Goal: Book appointment/travel/reservation

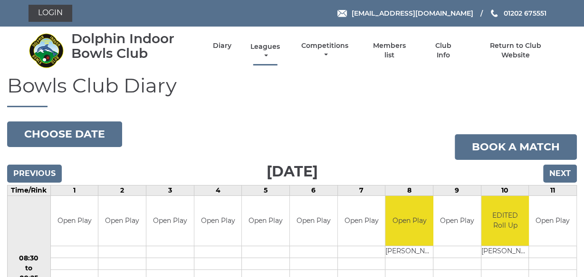
click at [263, 48] on link "Leagues" at bounding box center [265, 51] width 34 height 19
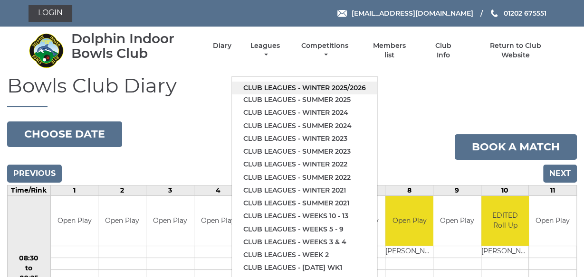
click at [307, 87] on link "Club leagues - Winter 2025/2026" at bounding box center [304, 88] width 145 height 13
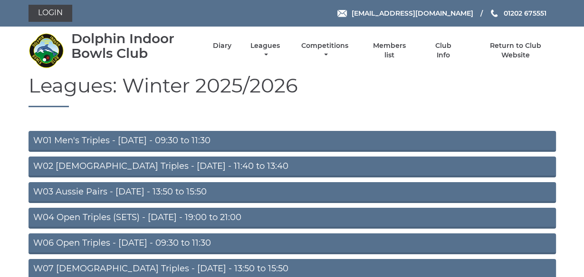
click at [138, 244] on link "W06 Open Triples - Tuesday - 09:30 to 11:30" at bounding box center [291, 244] width 527 height 21
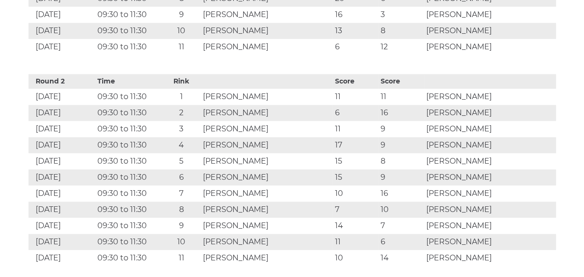
scroll to position [807, 0]
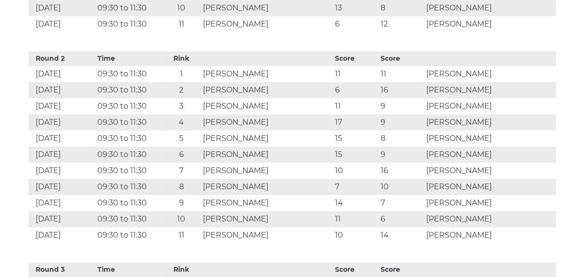
scroll to position [837, 0]
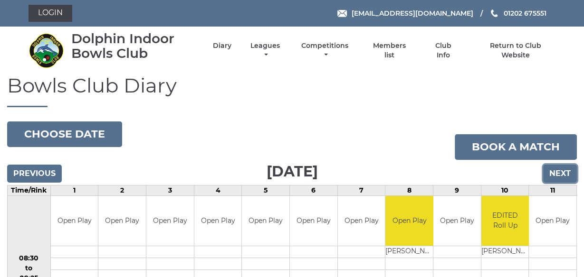
click at [562, 172] on input "Next" at bounding box center [560, 174] width 34 height 18
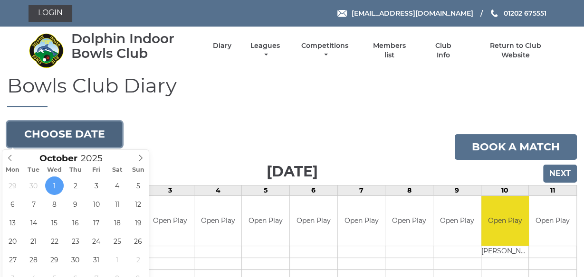
click at [65, 130] on button "Choose date" at bounding box center [64, 135] width 115 height 26
type input "2025-10-06"
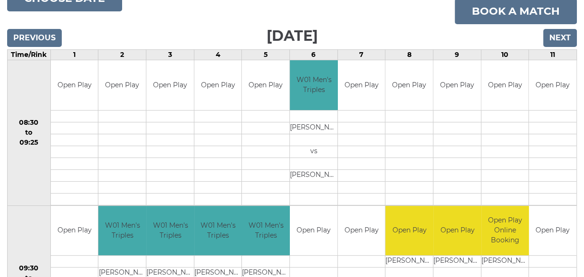
scroll to position [137, 0]
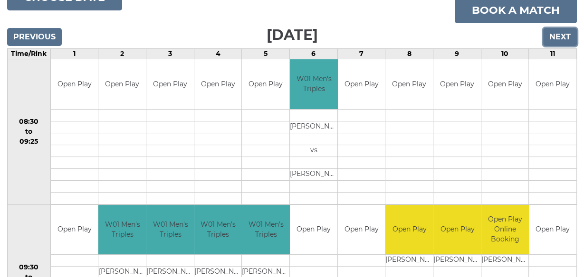
click at [566, 34] on input "Next" at bounding box center [560, 37] width 34 height 18
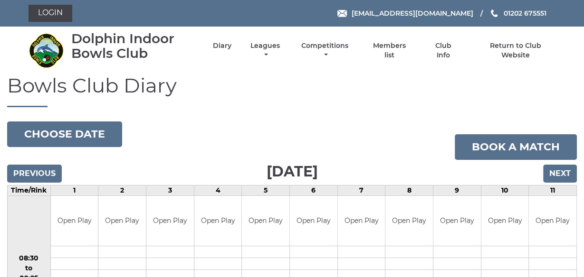
click at [295, 85] on h1 "Bowls Club Diary" at bounding box center [291, 91] width 569 height 33
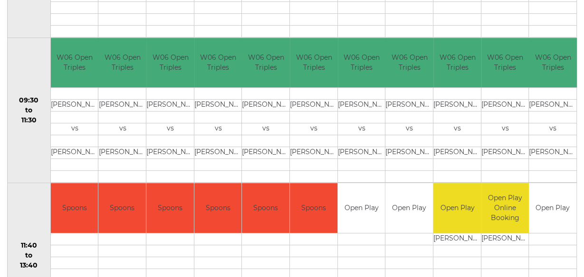
scroll to position [319, 0]
